Goal: Communication & Community: Answer question/provide support

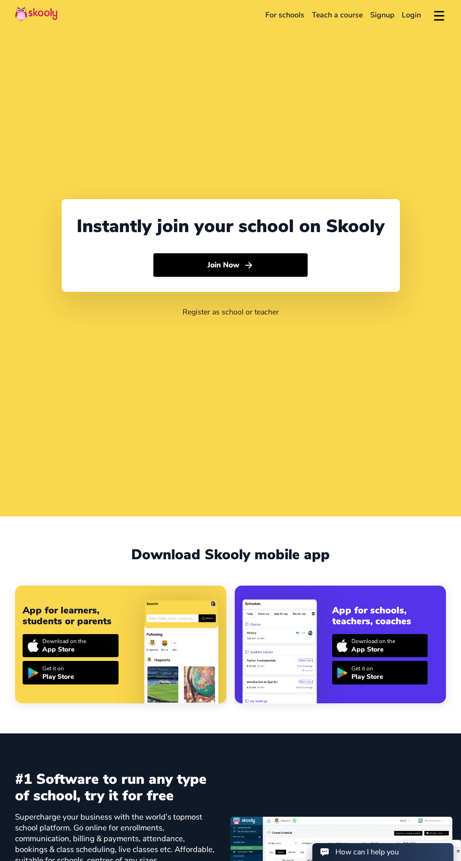
select select "27"
select select "[GEOGRAPHIC_DATA]"
select select "[GEOGRAPHIC_DATA]/[GEOGRAPHIC_DATA]"
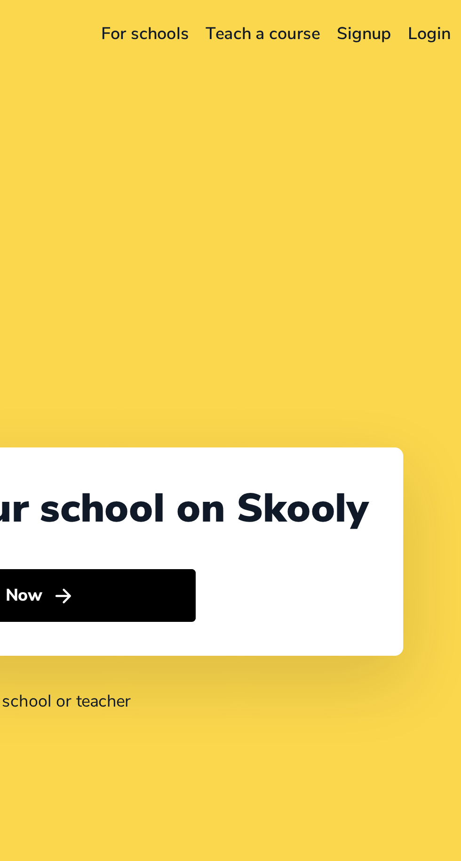
click at [413, 13] on link "Login" at bounding box center [411, 15] width 27 height 15
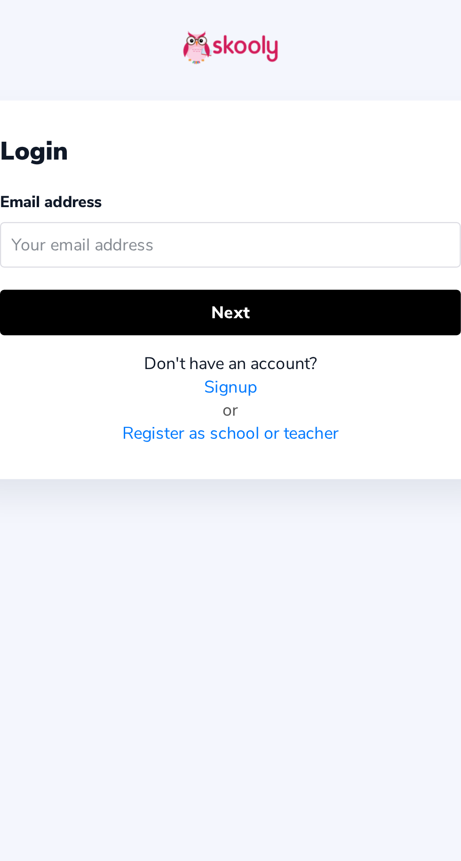
click at [210, 106] on input "text" at bounding box center [230, 109] width 205 height 20
type input "[EMAIL_ADDRESS][DOMAIN_NAME]"
click at [282, 136] on button "Next" at bounding box center [230, 139] width 205 height 20
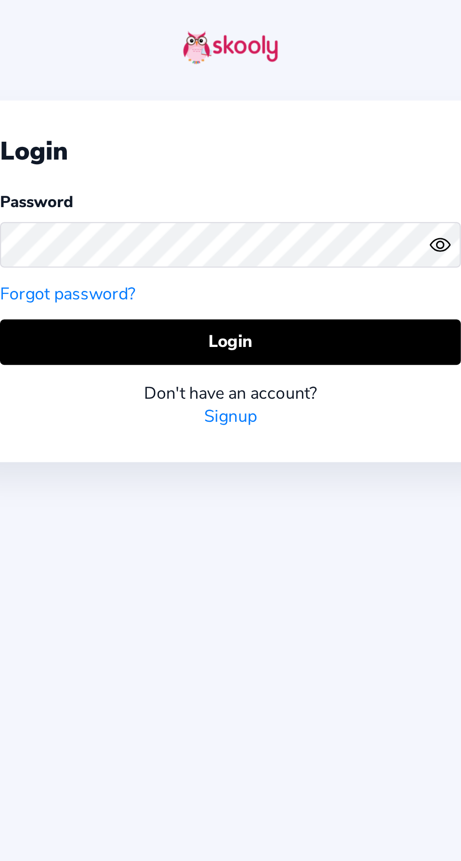
click at [259, 150] on button "Login" at bounding box center [230, 152] width 205 height 20
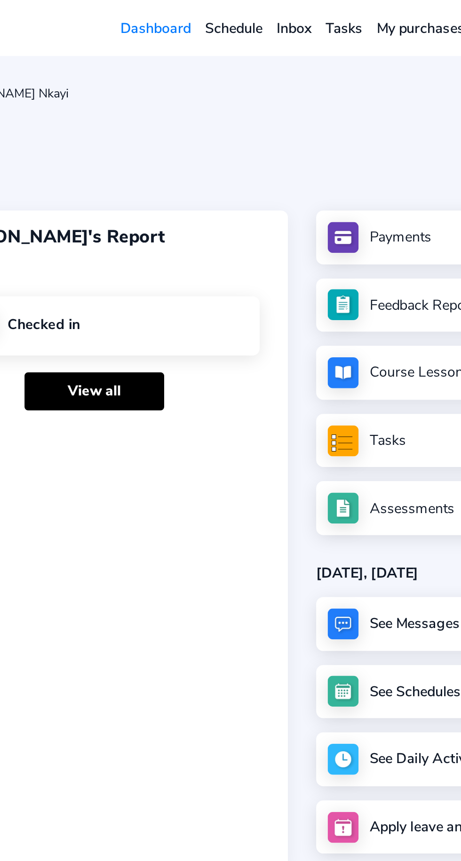
click at [251, 18] on link "Inbox" at bounding box center [256, 15] width 26 height 15
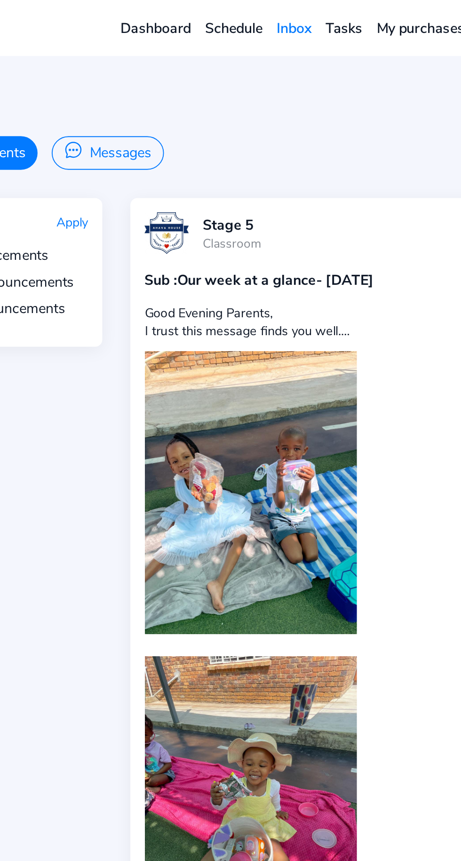
click at [160, 88] on button "Messages" at bounding box center [156, 81] width 59 height 18
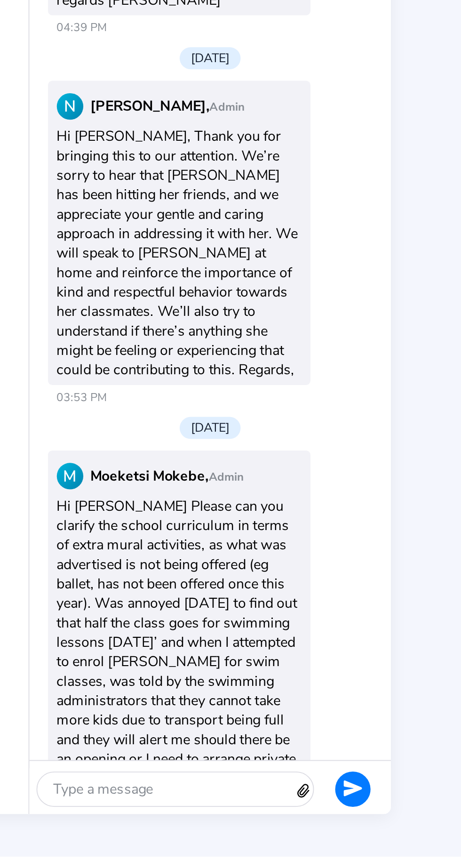
scroll to position [55, 0]
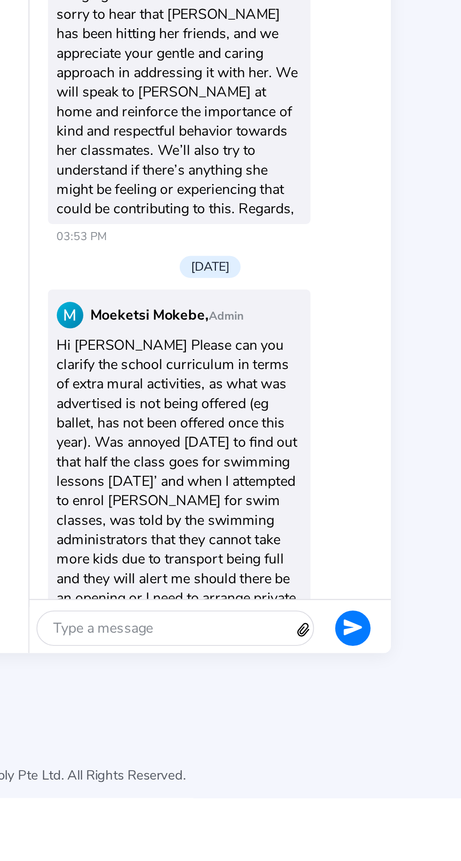
click at [329, 779] on div at bounding box center [303, 770] width 136 height 18
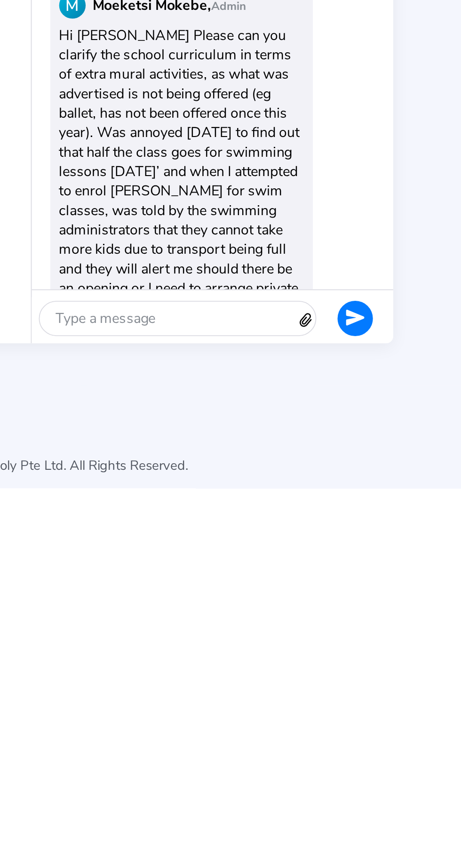
scroll to position [126, 0]
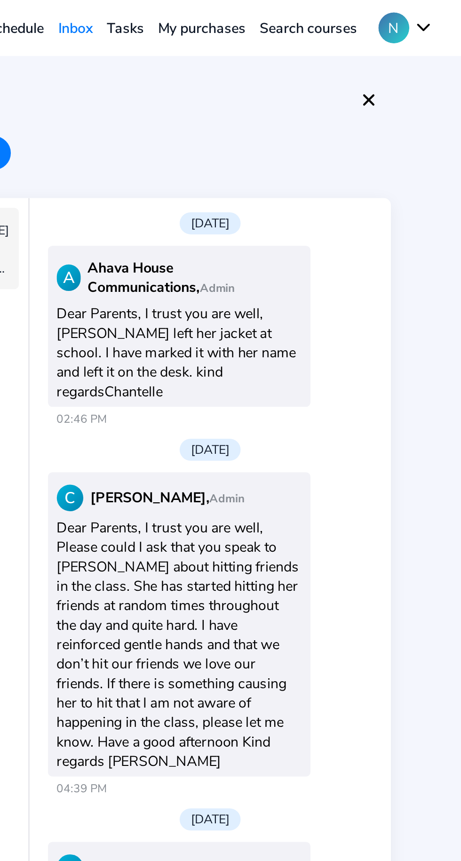
scroll to position [0, 0]
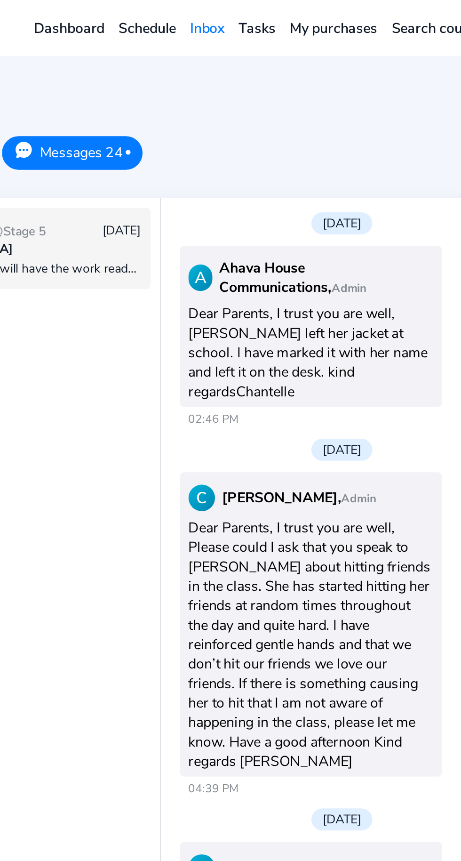
click at [192, 134] on div "@[GEOGRAPHIC_DATA]" at bounding box center [148, 132] width 143 height 9
click at [195, 131] on div "@[GEOGRAPHIC_DATA]" at bounding box center [148, 132] width 143 height 9
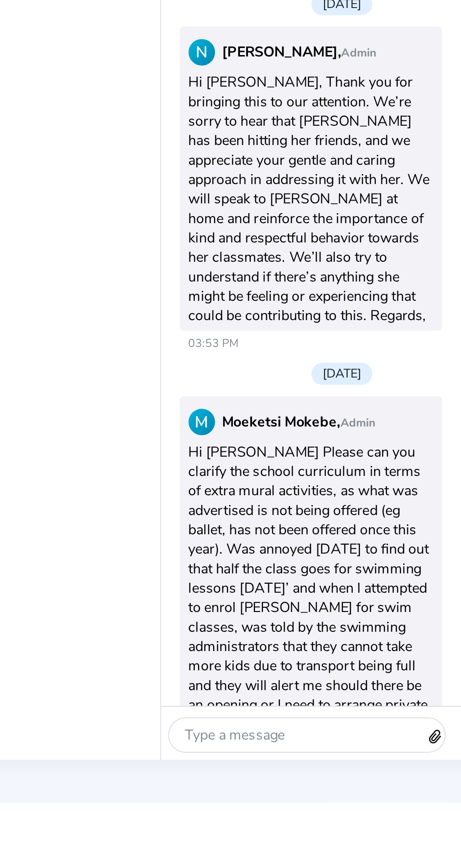
scroll to position [55, 0]
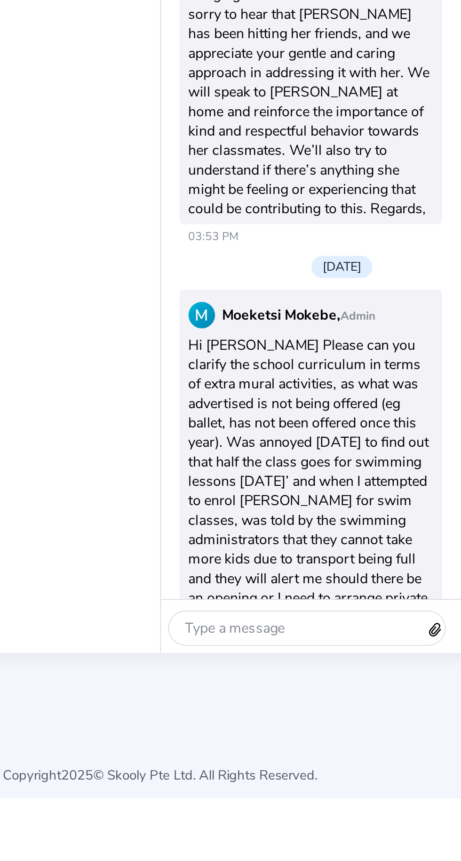
click at [287, 779] on div at bounding box center [303, 770] width 136 height 18
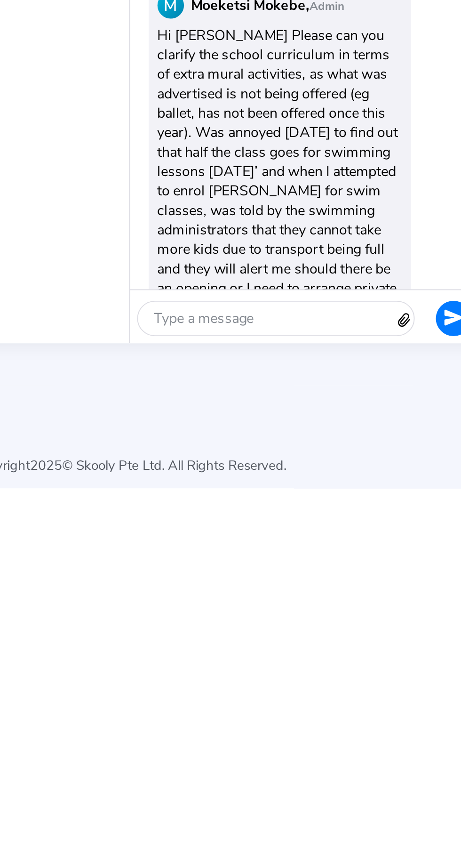
scroll to position [697, 0]
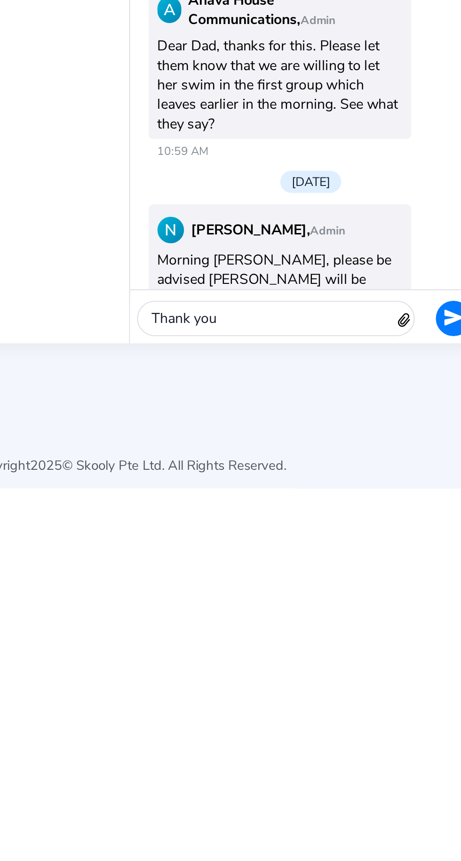
click at [403, 769] on icon "send" at bounding box center [403, 770] width 10 height 8
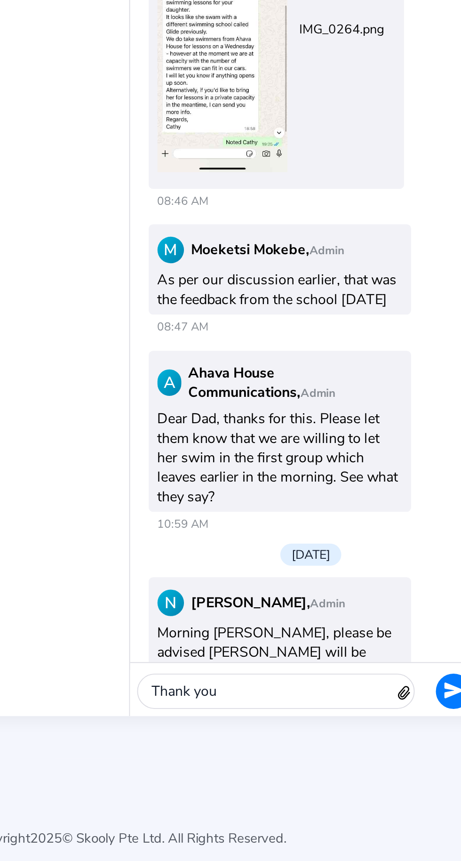
scroll to position [754, 0]
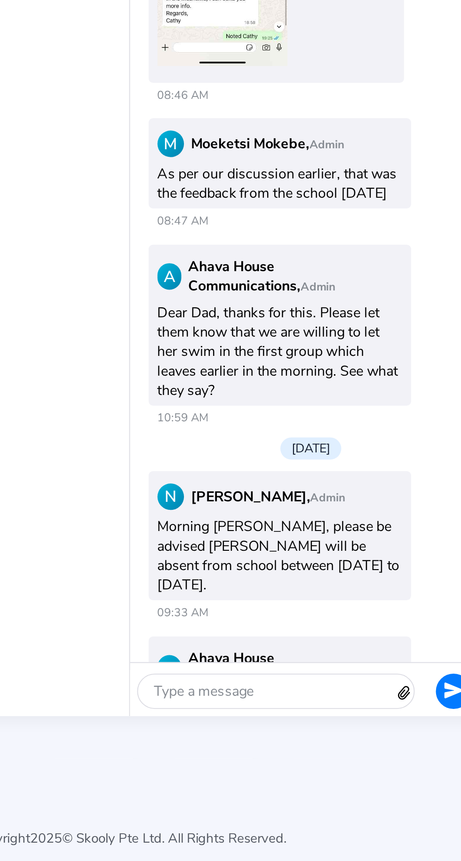
click at [404, 767] on icon "Send" at bounding box center [403, 770] width 10 height 10
